Goal: Task Accomplishment & Management: Manage account settings

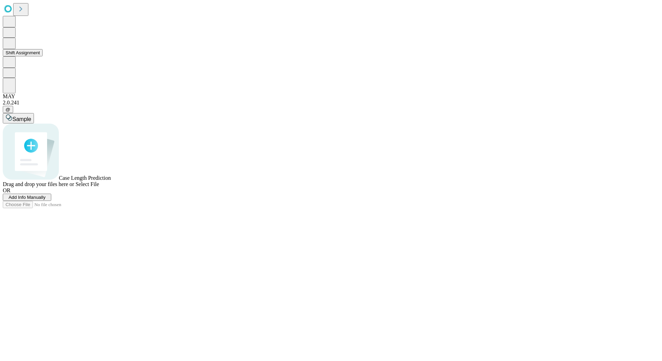
click at [13, 47] on icon at bounding box center [9, 43] width 7 height 8
click at [12, 69] on icon at bounding box center [9, 65] width 7 height 7
click at [45, 78] on button "Staff & Equipment Management" at bounding box center [38, 74] width 71 height 7
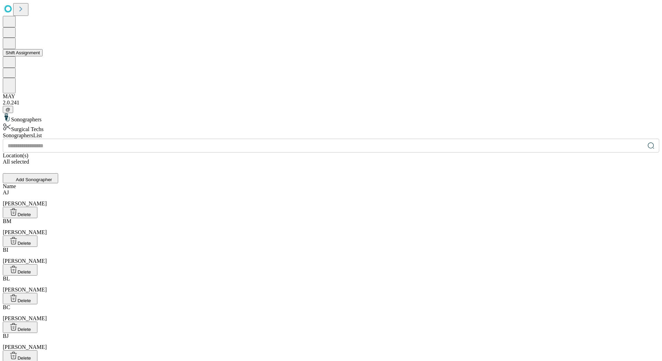
click at [13, 47] on icon at bounding box center [9, 43] width 7 height 8
click at [43, 56] on button "Shift Assignment" at bounding box center [23, 52] width 40 height 7
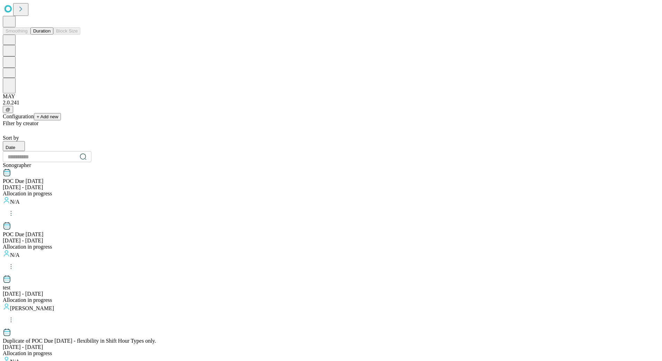
click at [10, 27] on button at bounding box center [9, 21] width 13 height 11
click at [44, 35] on button "Duration" at bounding box center [41, 30] width 23 height 7
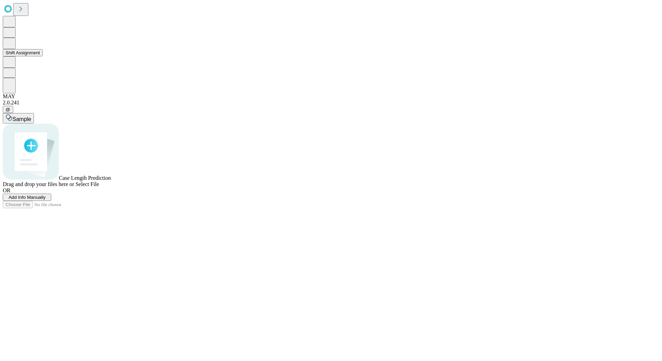
click at [11, 47] on icon at bounding box center [9, 43] width 7 height 8
click at [43, 56] on button "Shift Assignment" at bounding box center [23, 52] width 40 height 7
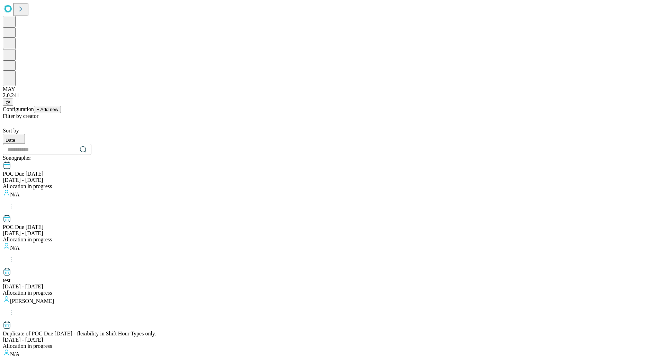
click at [22, 11] on icon at bounding box center [20, 9] width 3 height 5
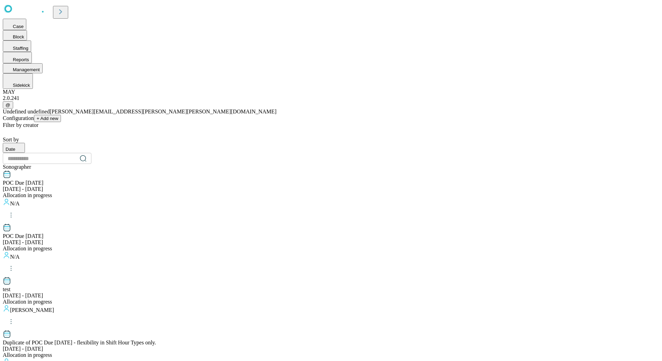
click at [198, 115] on div "Configuration + Add new" at bounding box center [331, 118] width 656 height 7
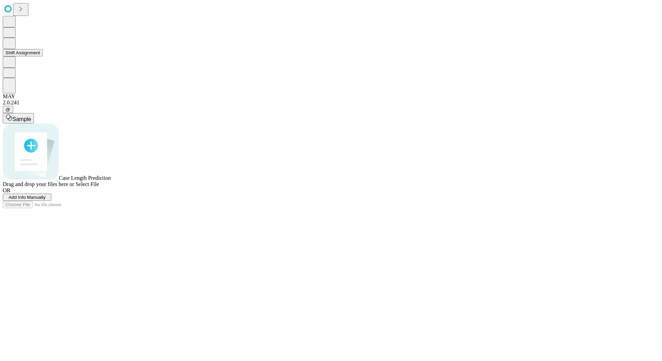
click at [13, 47] on icon at bounding box center [9, 43] width 7 height 8
click at [41, 56] on button "Shift Assignment" at bounding box center [23, 52] width 40 height 7
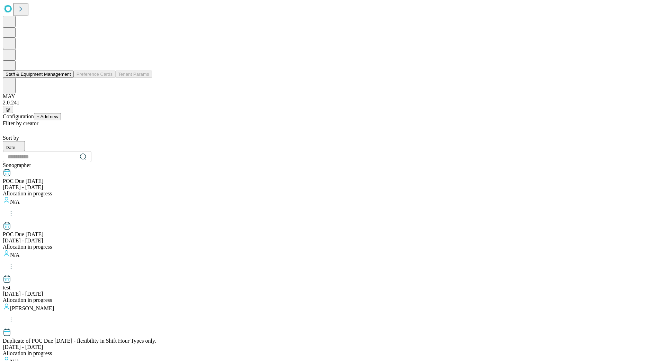
click at [57, 78] on button "Staff & Equipment Management" at bounding box center [38, 74] width 71 height 7
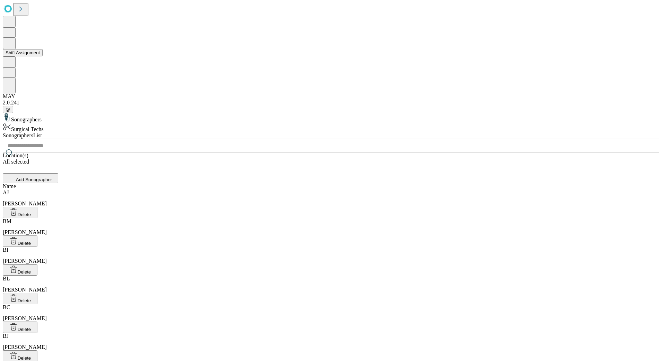
click at [11, 46] on icon at bounding box center [9, 43] width 6 height 7
click at [9, 25] on icon at bounding box center [8, 21] width 0 height 7
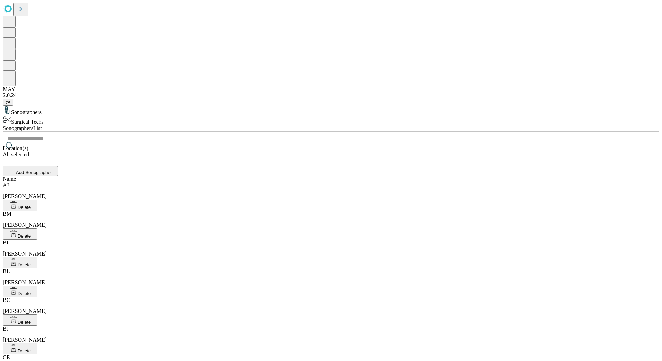
click at [10, 9] on icon at bounding box center [8, 8] width 8 height 7
